Goal: Find specific page/section: Find specific page/section

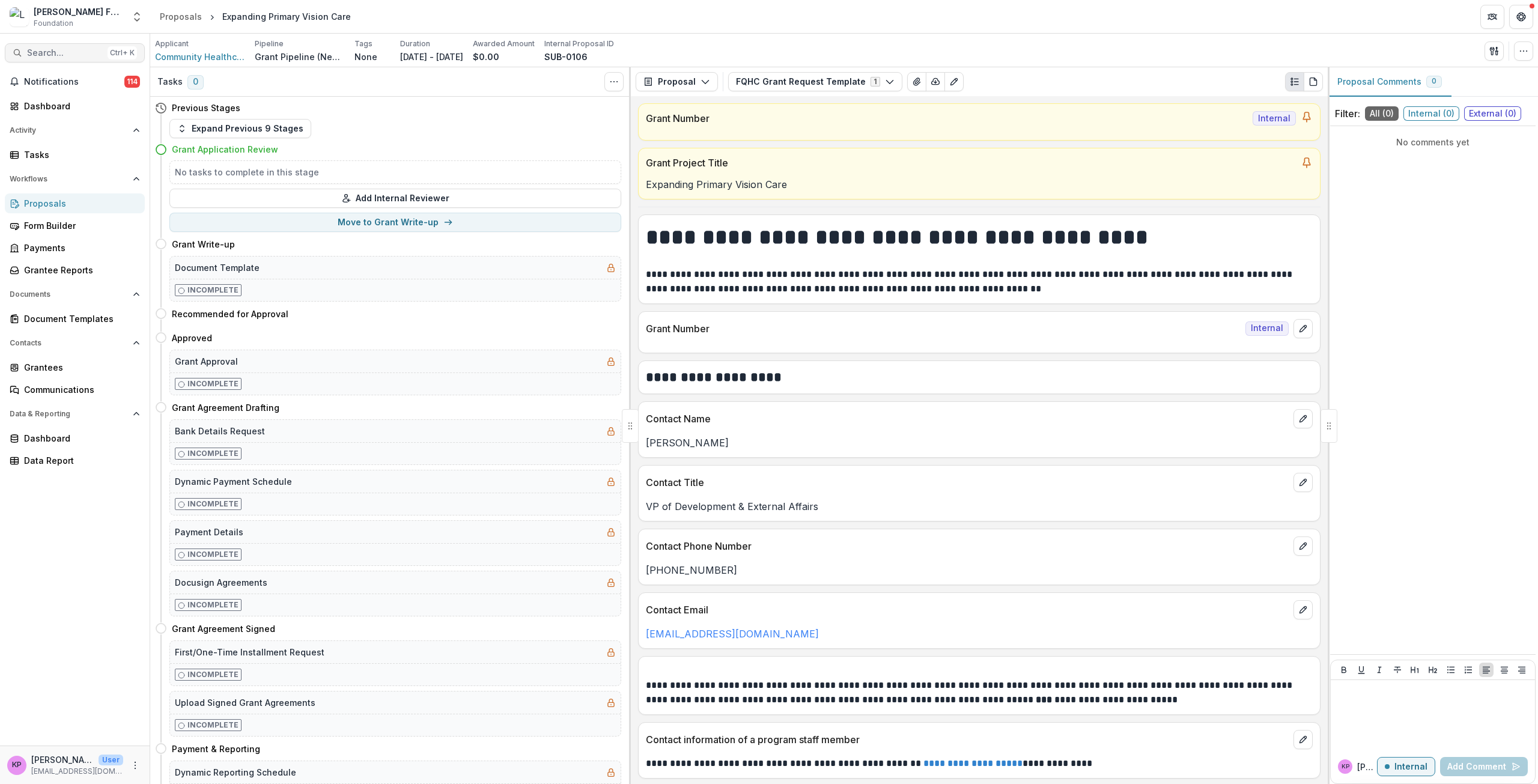
scroll to position [1982, 0]
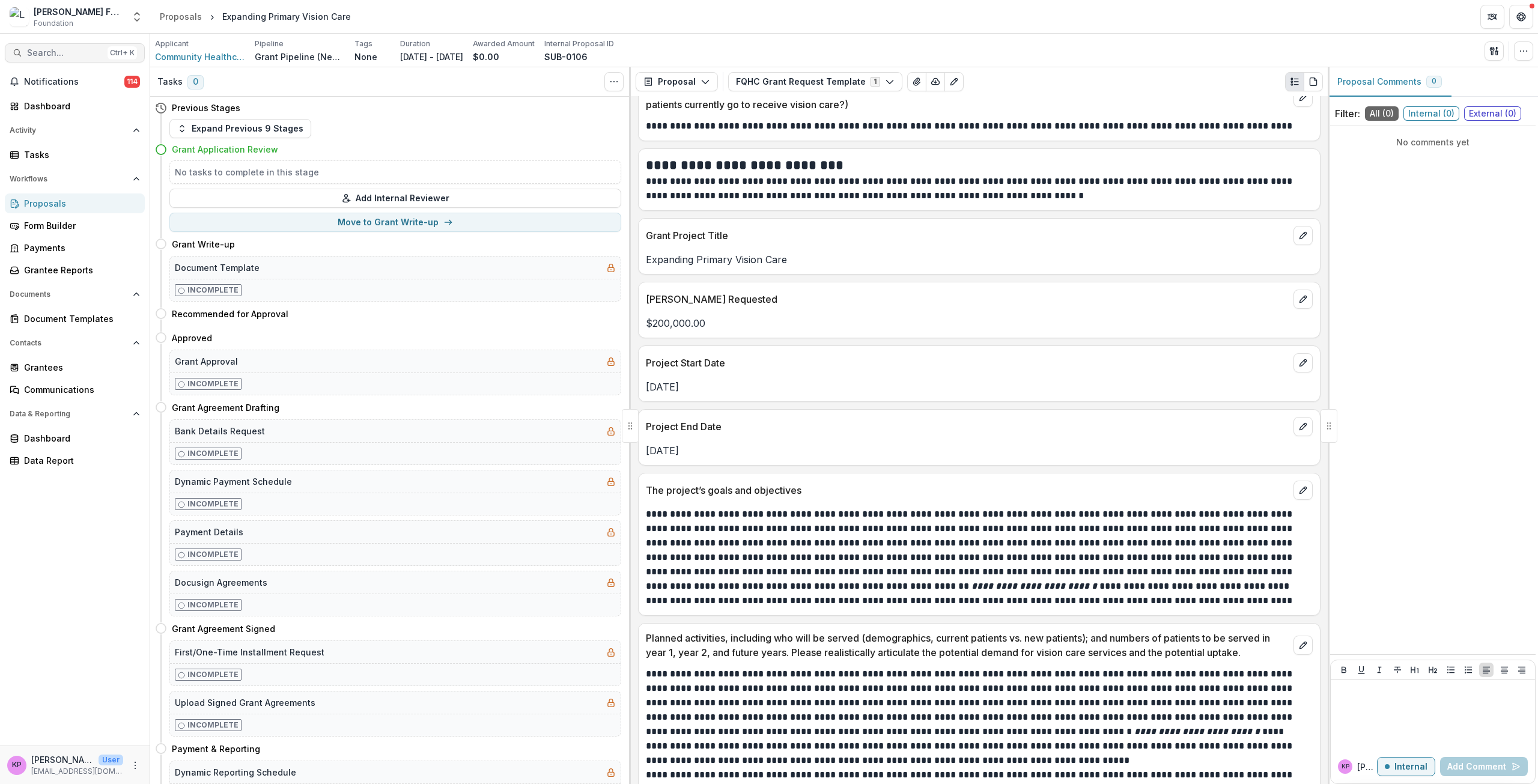
click at [47, 49] on span "Search..." at bounding box center [64, 53] width 76 height 10
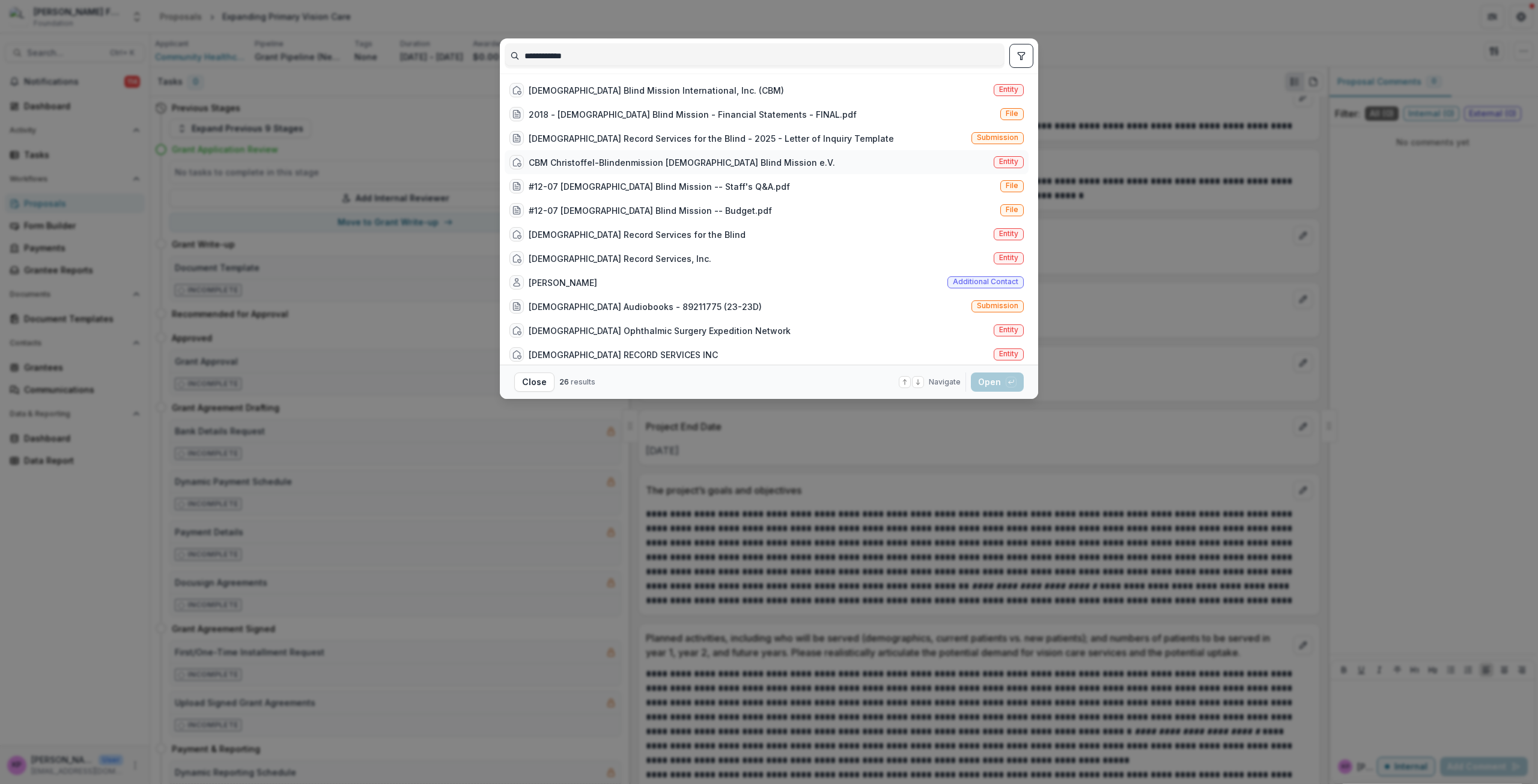
type input "**********"
click at [569, 161] on div "CBM Christoffel-Blindenmission [DEMOGRAPHIC_DATA] Blind Mission e.V." at bounding box center [682, 162] width 307 height 12
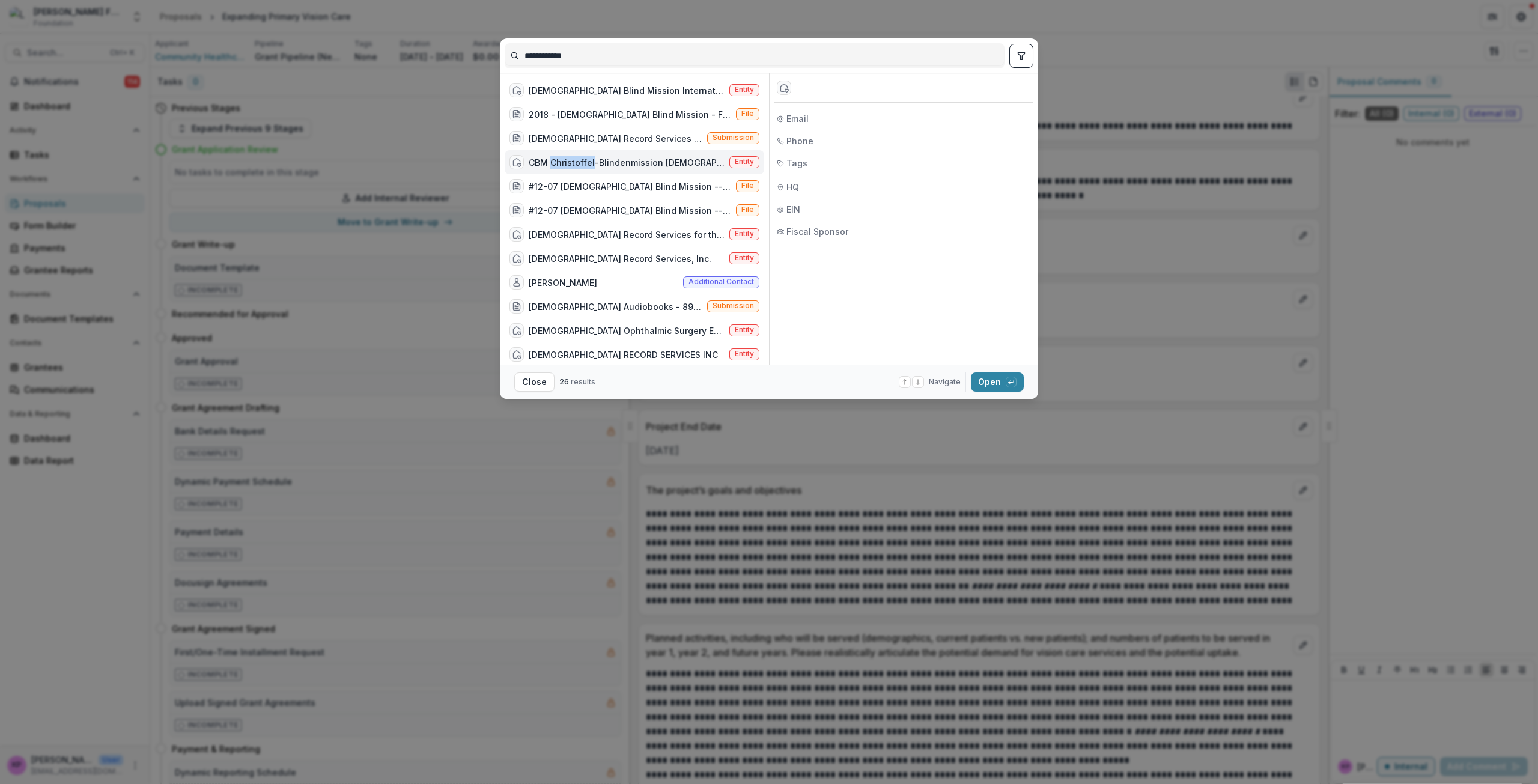
click at [569, 161] on div "CBM Christoffel-Blindenmission [DEMOGRAPHIC_DATA] Blind Mission e.V." at bounding box center [626, 162] width 196 height 12
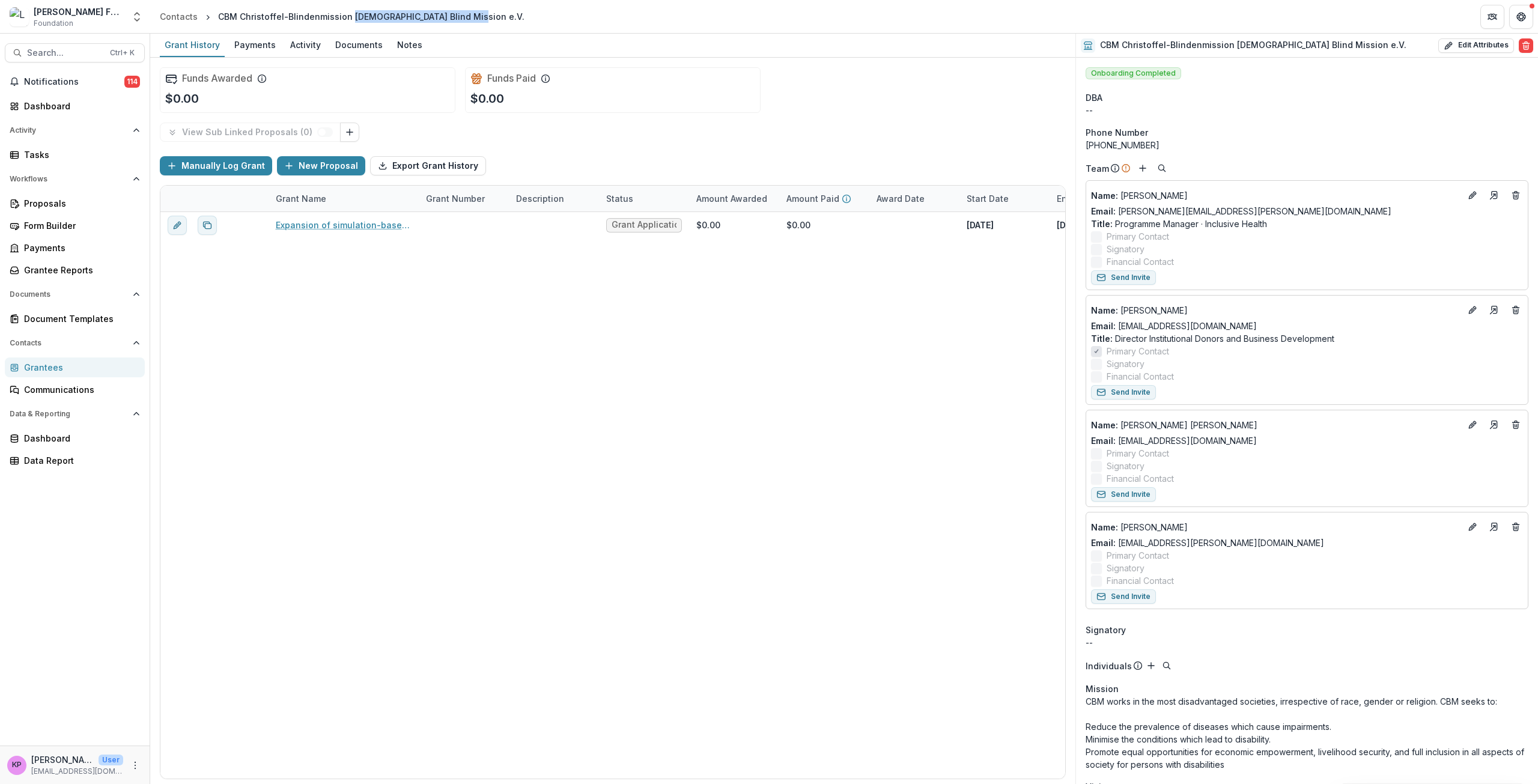
drag, startPoint x: 347, startPoint y: 18, endPoint x: 455, endPoint y: 23, distance: 108.1
click at [455, 23] on div "CBM Christoffel-Blindenmission [DEMOGRAPHIC_DATA] Blind Mission e.V." at bounding box center [371, 17] width 316 height 18
copy div "[DEMOGRAPHIC_DATA] Blind Mission e.V."
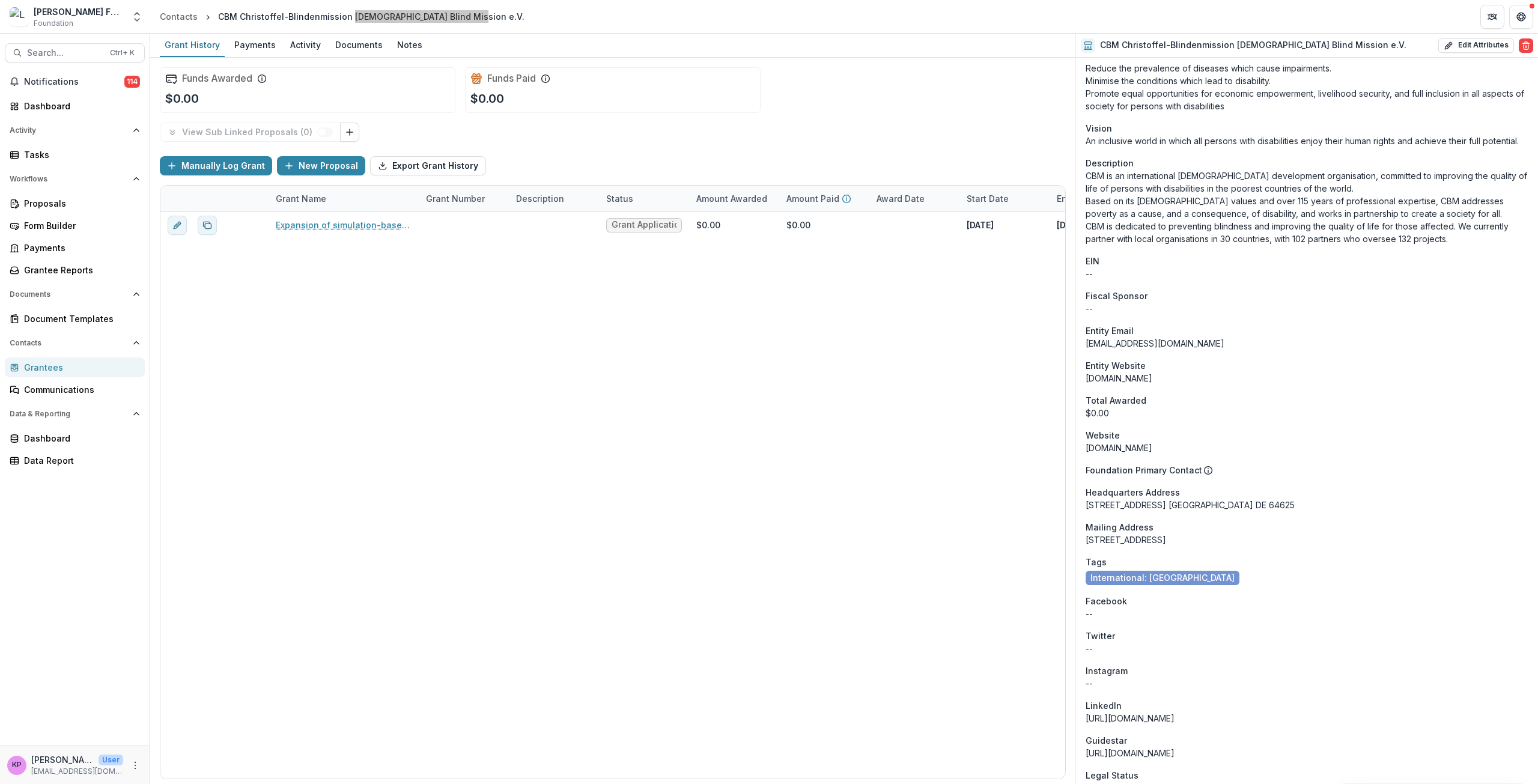
scroll to position [661, 0]
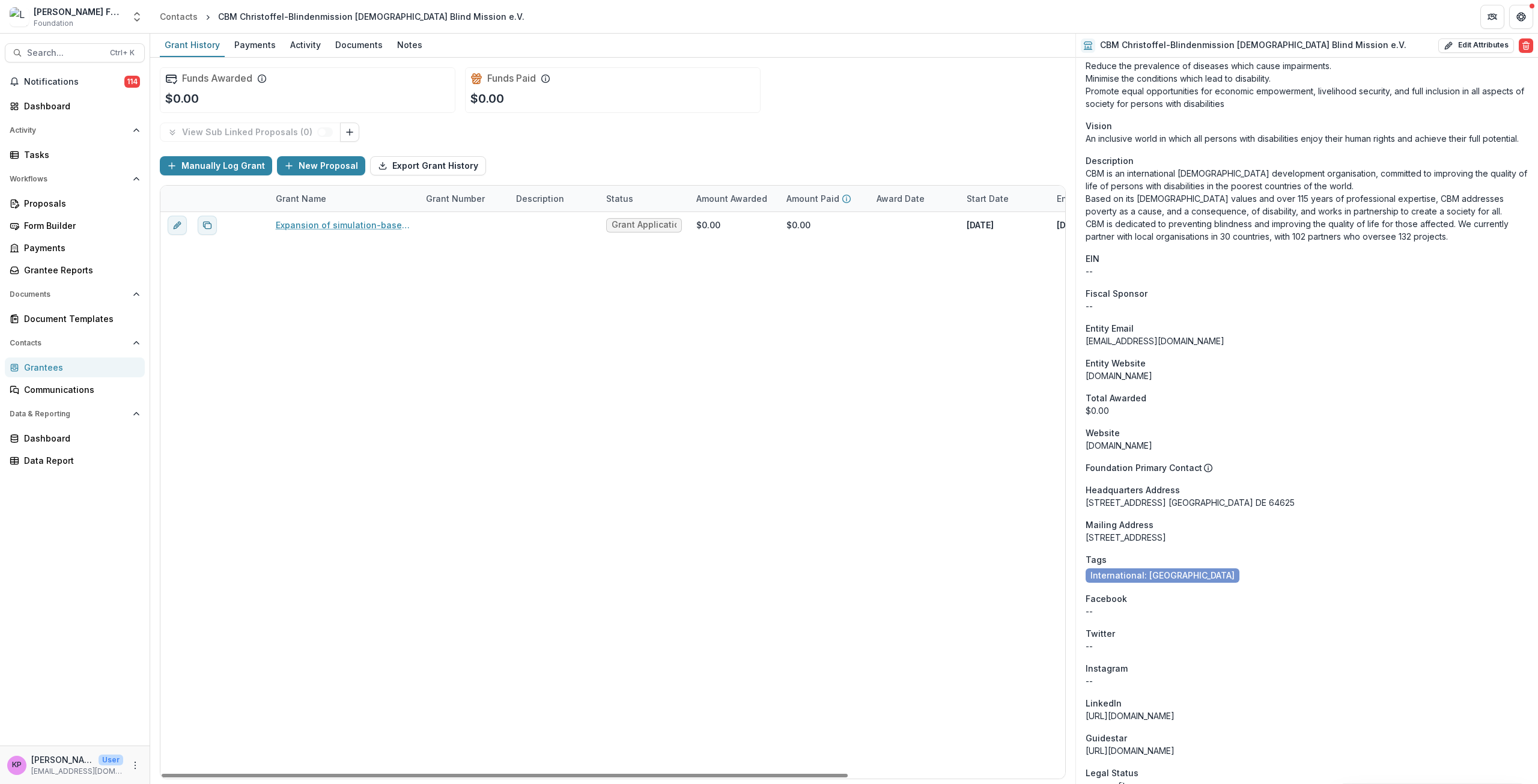
click at [442, 397] on div "Expansion of simulation-based ophthalmic surgical training at the [GEOGRAPHIC_D…" at bounding box center [755, 495] width 1190 height 567
click at [54, 53] on span "Search..." at bounding box center [64, 53] width 76 height 10
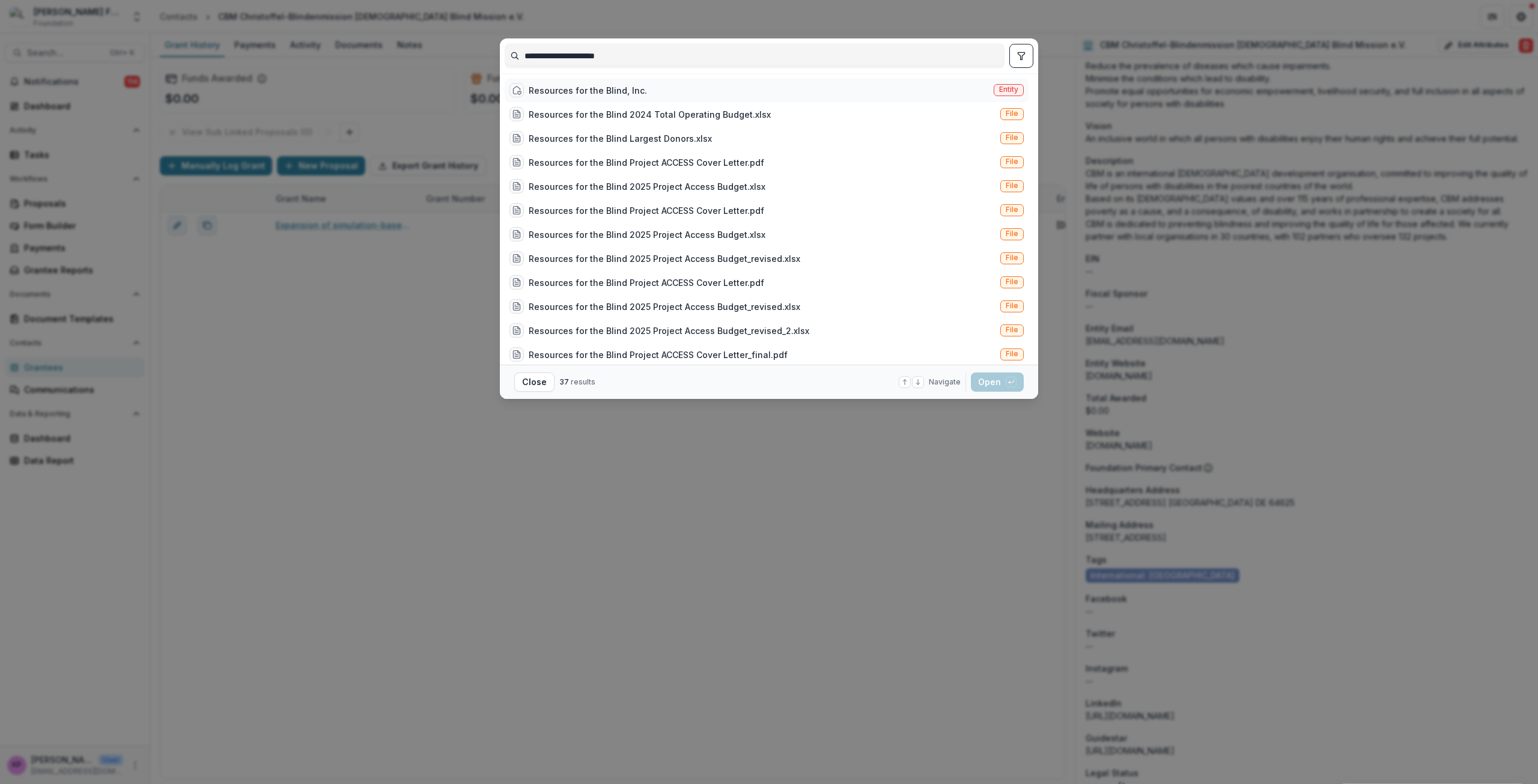
type input "**********"
click at [633, 95] on div "Resources for the Blind, Inc." at bounding box center [587, 90] width 119 height 12
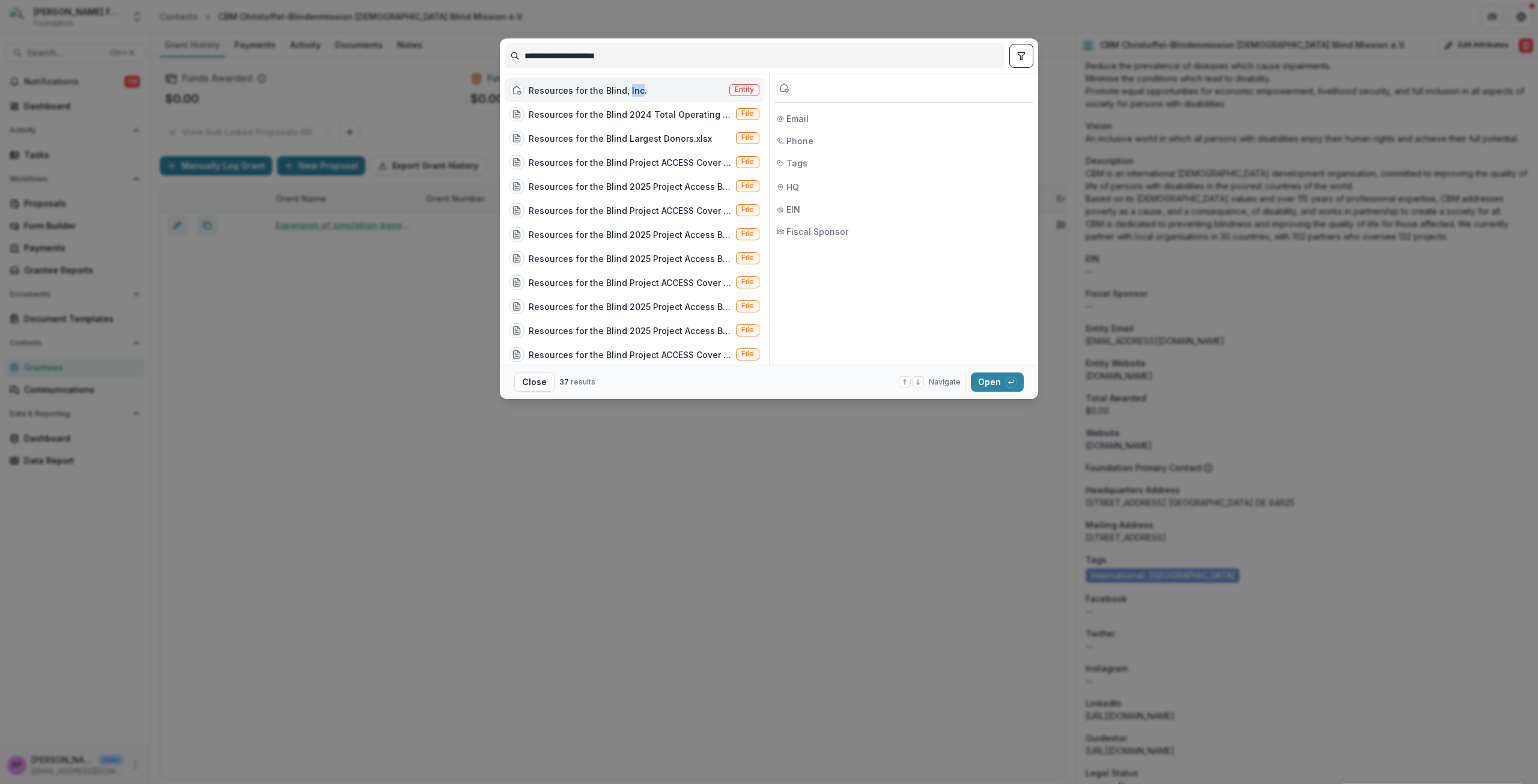
click at [633, 95] on div "Resources for the Blind, Inc." at bounding box center [587, 90] width 119 height 12
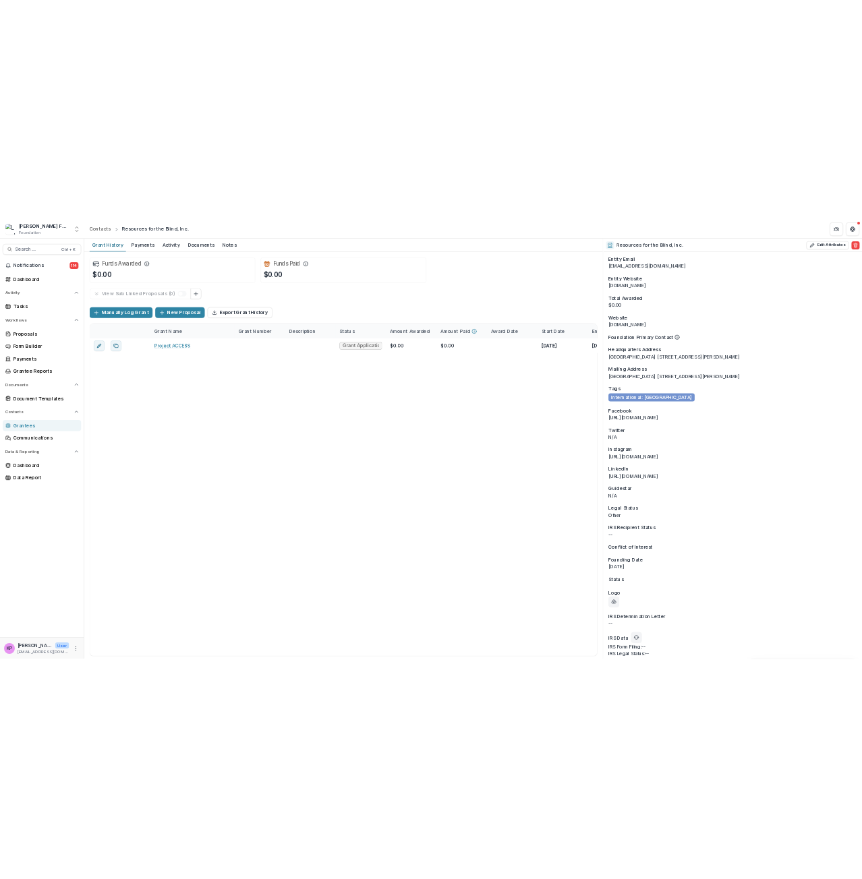
scroll to position [1000, 0]
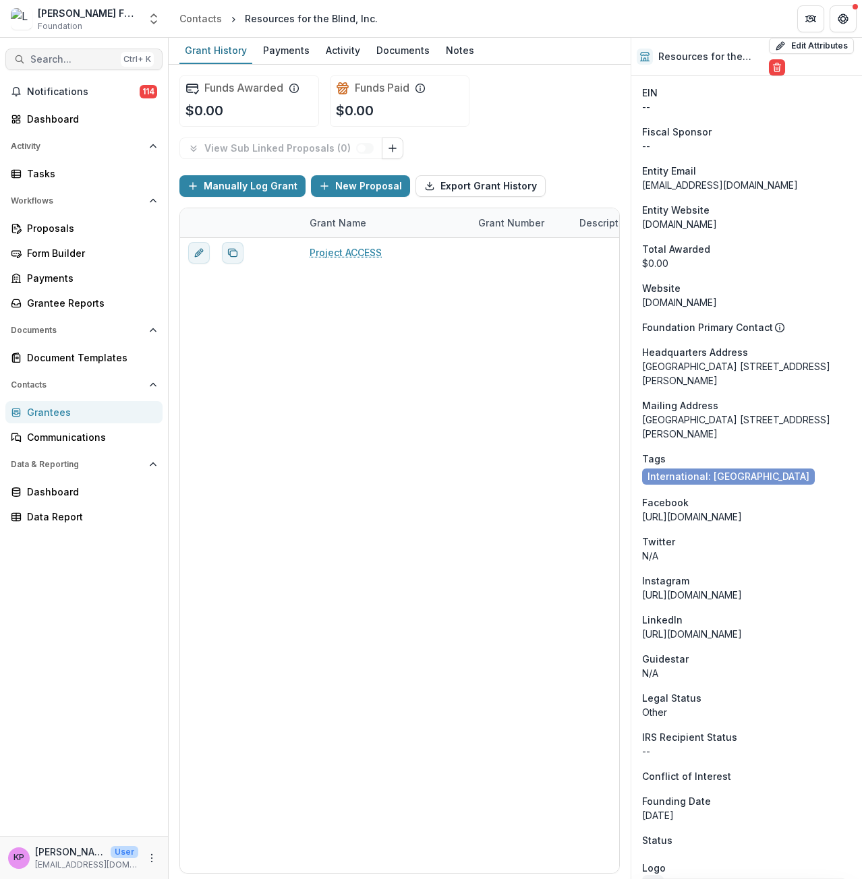
click at [56, 55] on span "Search..." at bounding box center [72, 59] width 85 height 11
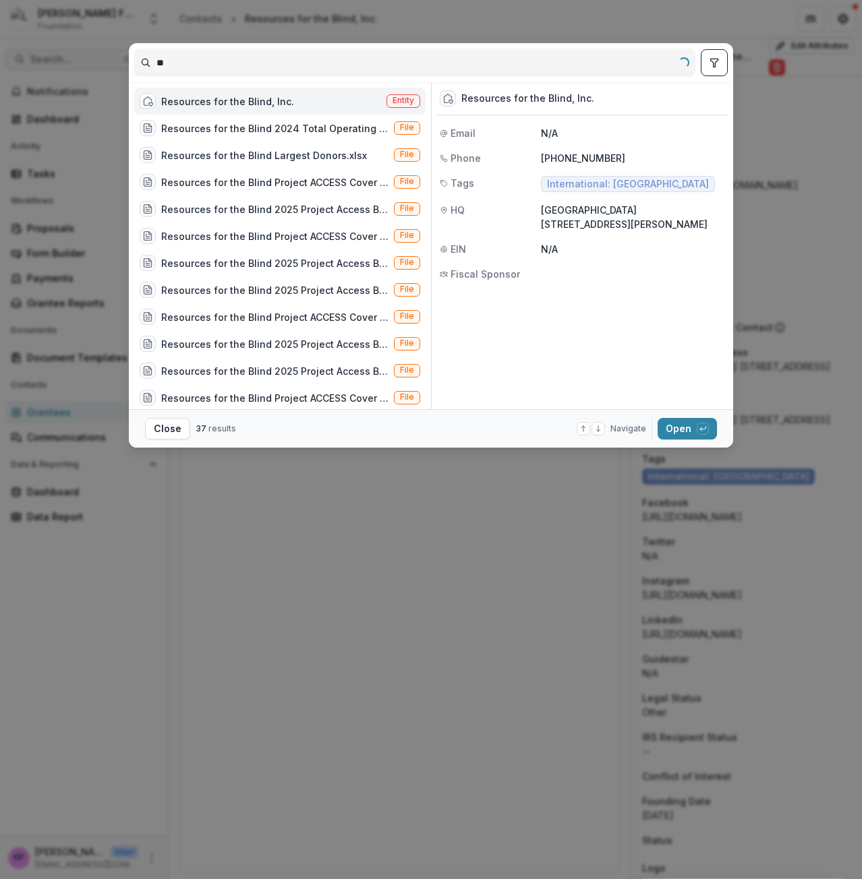
type input "*"
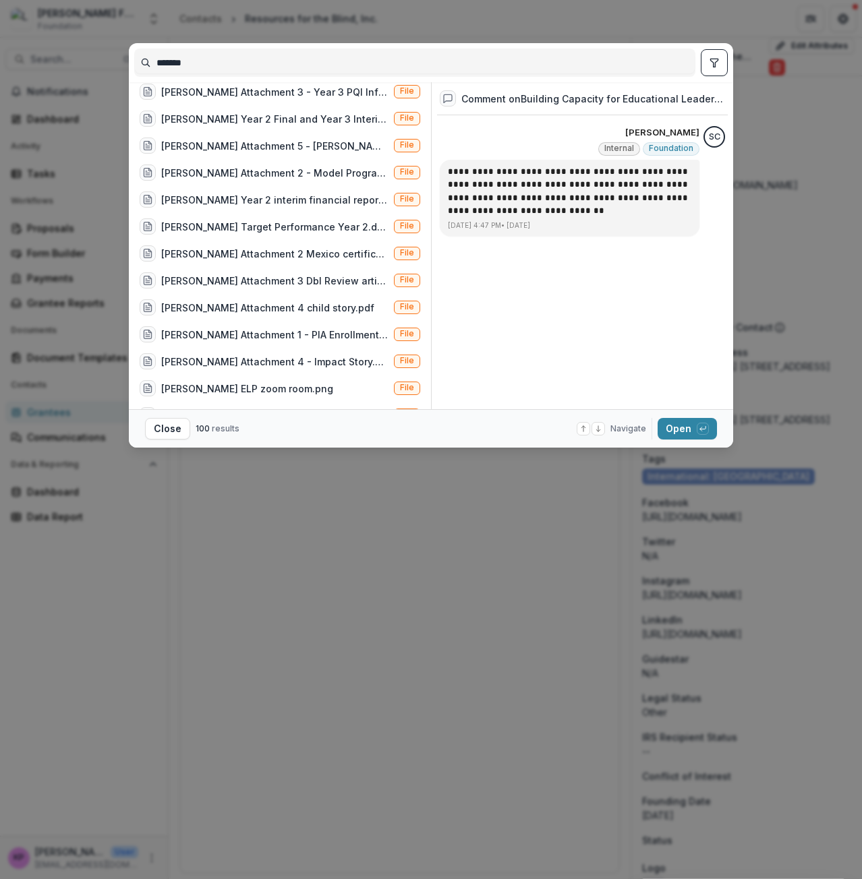
scroll to position [742, 0]
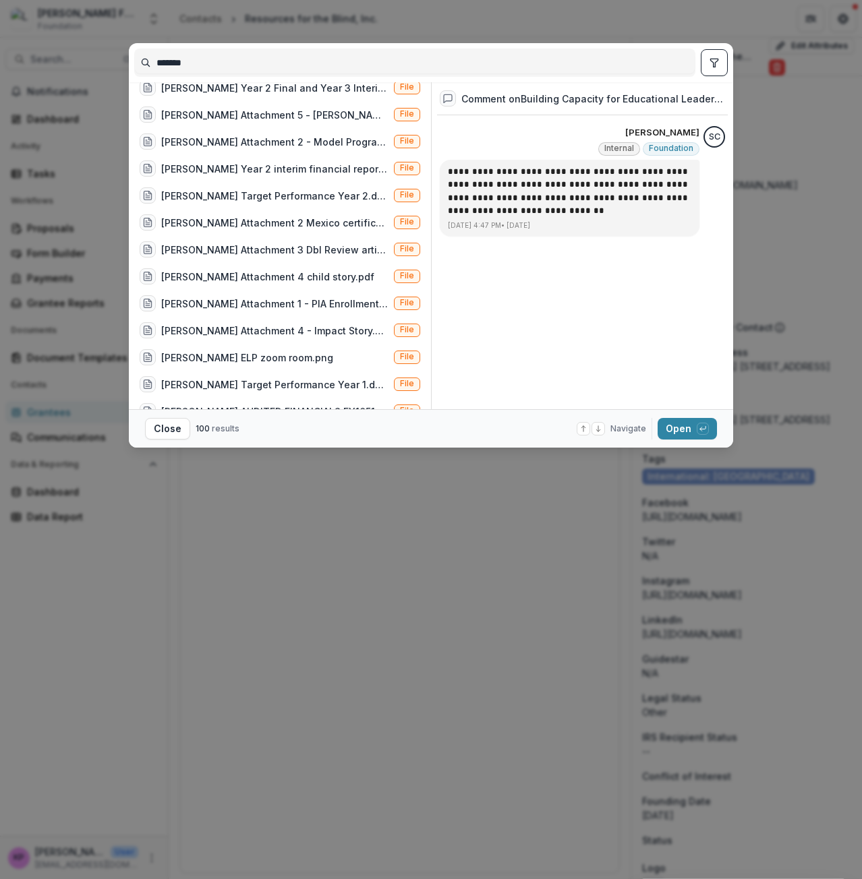
type input "*******"
click at [706, 67] on button "toggle filters" at bounding box center [714, 62] width 27 height 27
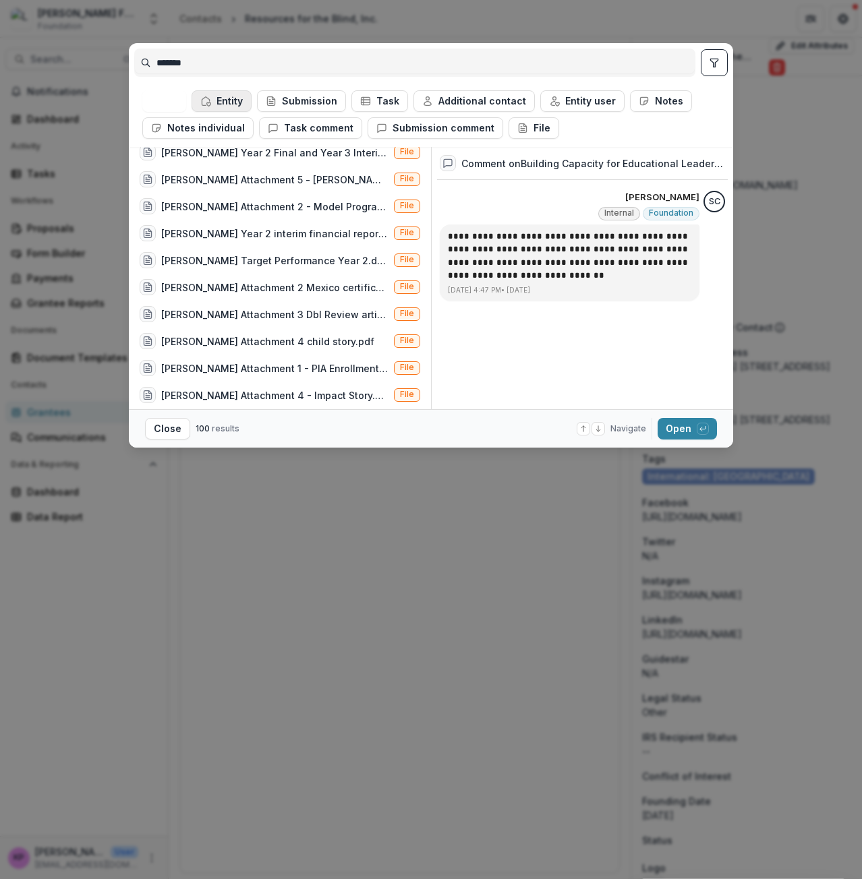
click at [241, 100] on button "Entity" at bounding box center [221, 101] width 60 height 22
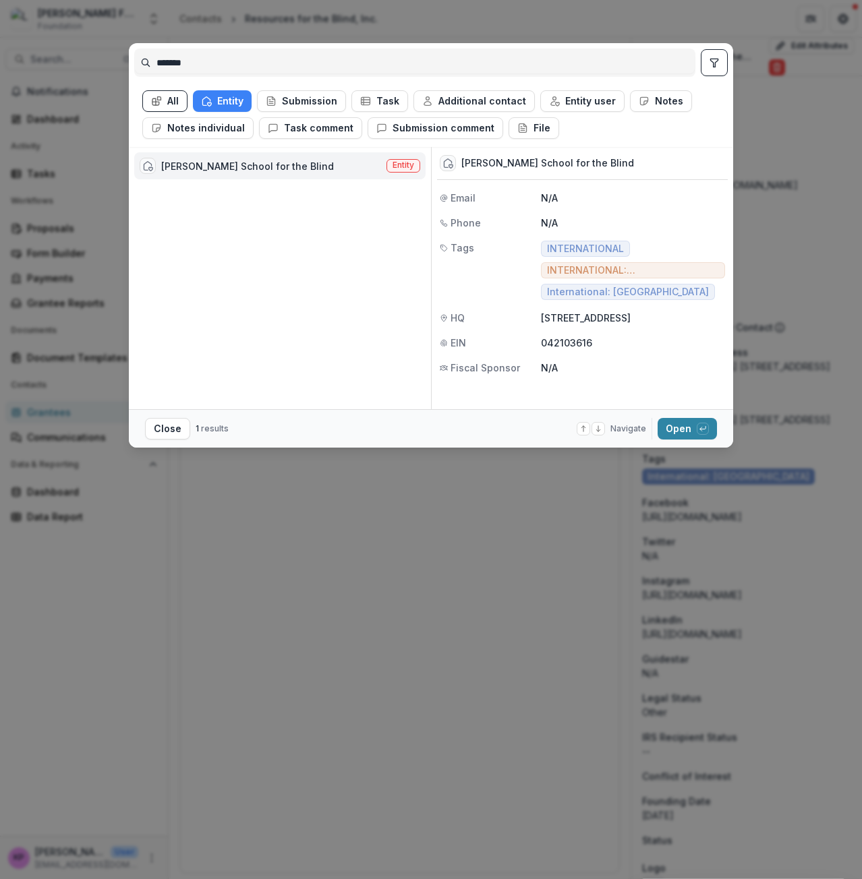
click at [210, 162] on div "[PERSON_NAME] School for the Blind" at bounding box center [247, 166] width 173 height 14
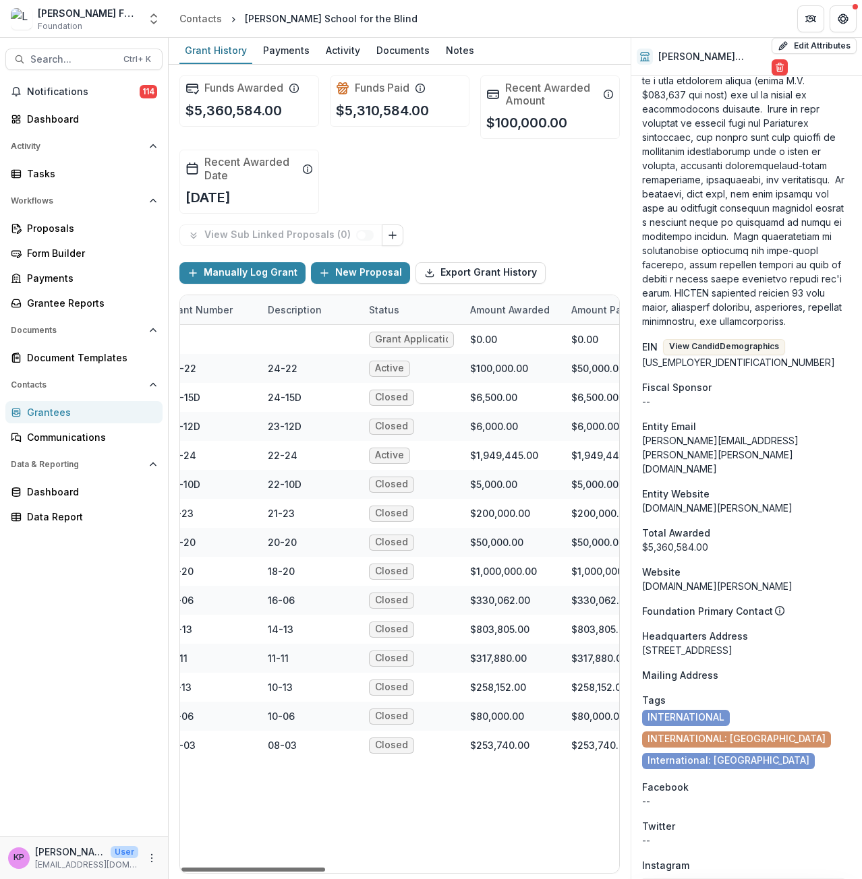
scroll to position [0, 351]
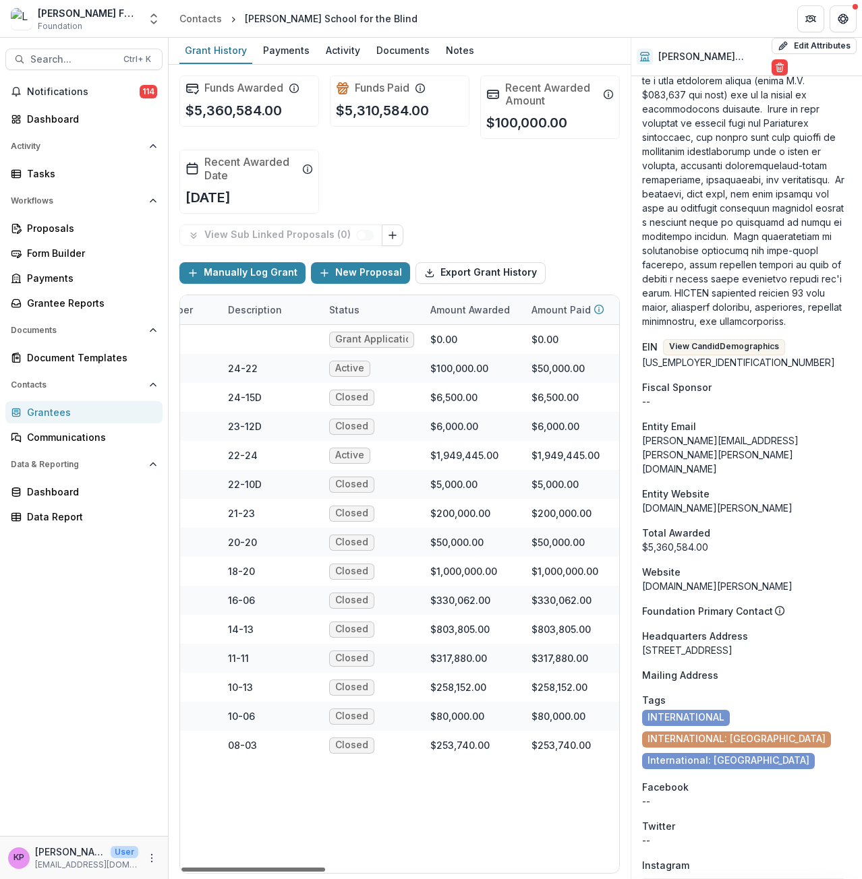
drag, startPoint x: 302, startPoint y: 866, endPoint x: 417, endPoint y: 839, distance: 117.9
click at [325, 868] on div at bounding box center [253, 870] width 144 height 4
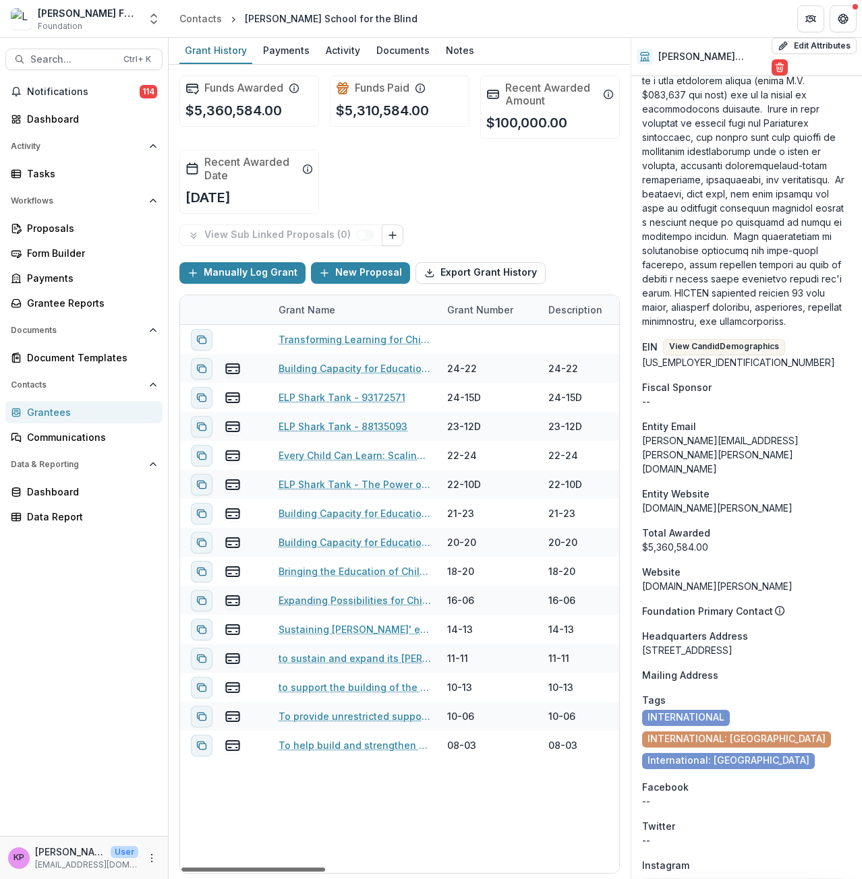
scroll to position [0, 0]
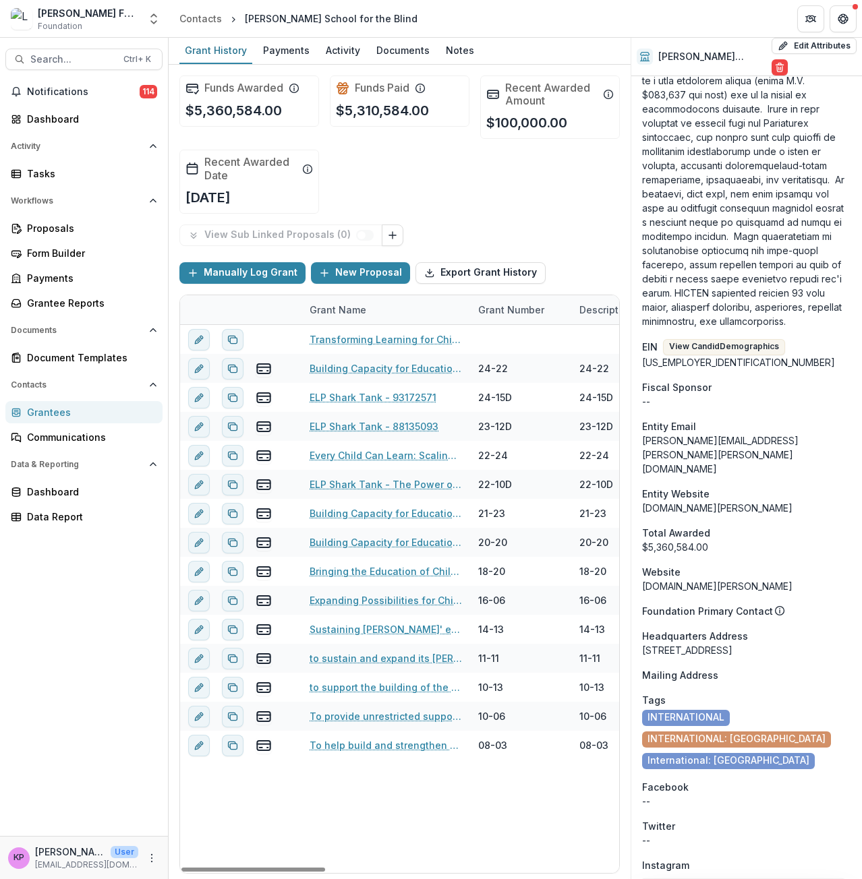
drag, startPoint x: 425, startPoint y: 864, endPoint x: 286, endPoint y: 878, distance: 140.3
click at [287, 872] on div at bounding box center [253, 870] width 144 height 4
